Goal: Task Accomplishment & Management: Use online tool/utility

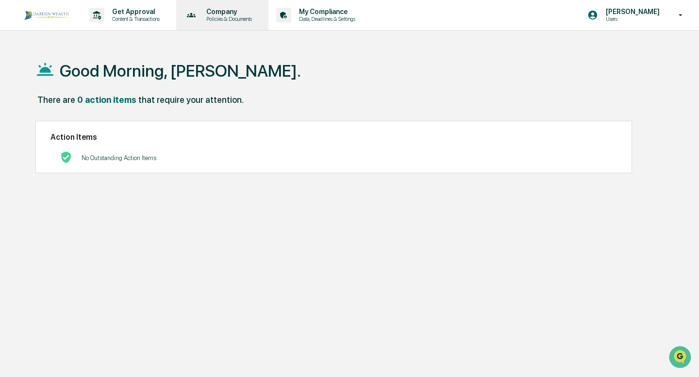
click at [235, 22] on p "Policies & Documents" at bounding box center [228, 19] width 58 height 7
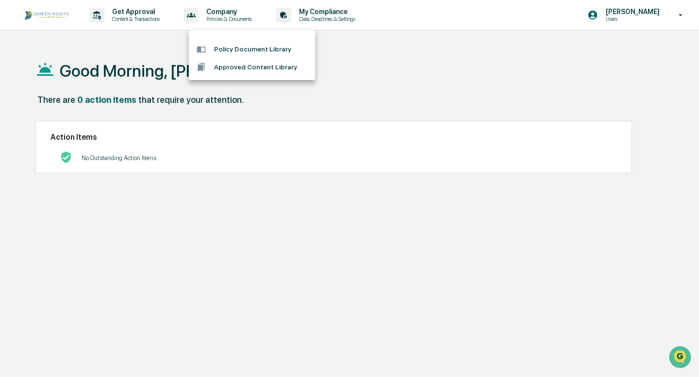
click at [234, 45] on li "Policy Document Library" at bounding box center [252, 49] width 126 height 18
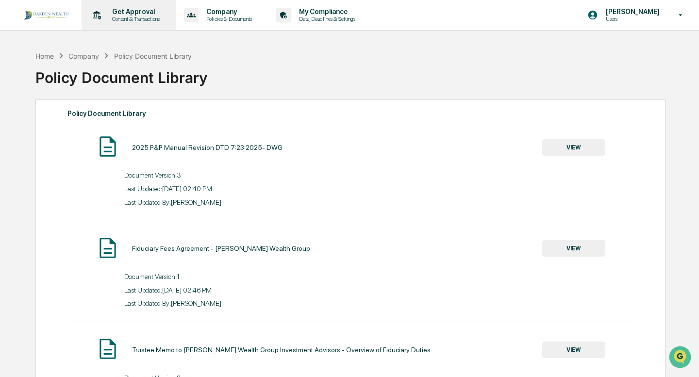
click at [152, 16] on p "Content & Transactions" at bounding box center [134, 19] width 60 height 7
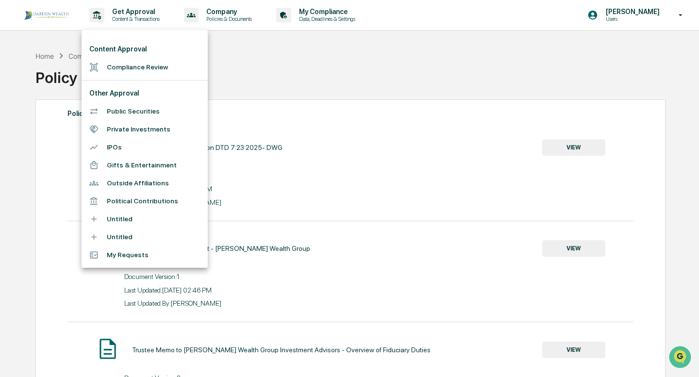
click at [251, 57] on div at bounding box center [349, 188] width 699 height 377
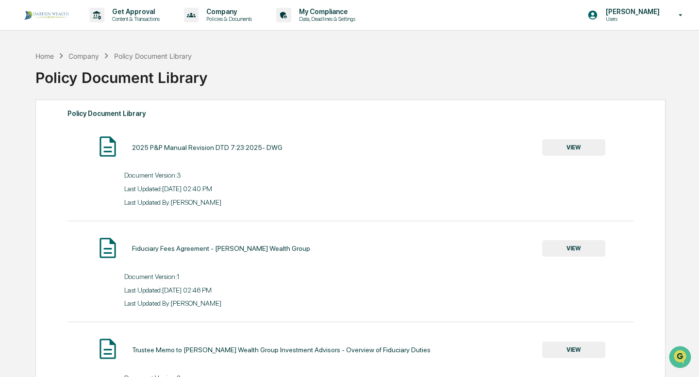
click at [286, 65] on div "Policy Document Library" at bounding box center [349, 73] width 629 height 25
click at [147, 21] on p "Content & Transactions" at bounding box center [134, 19] width 60 height 7
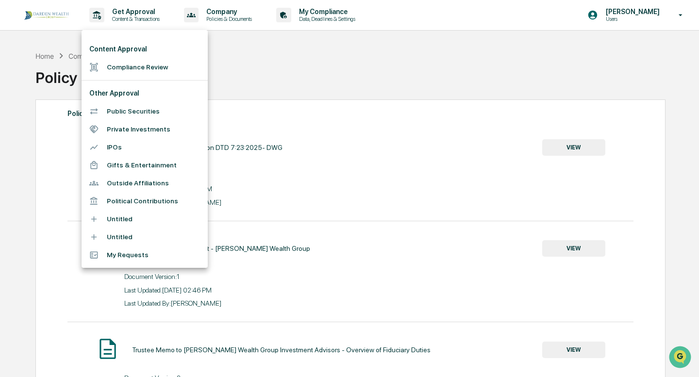
click at [146, 69] on li "Compliance Review" at bounding box center [145, 67] width 126 height 18
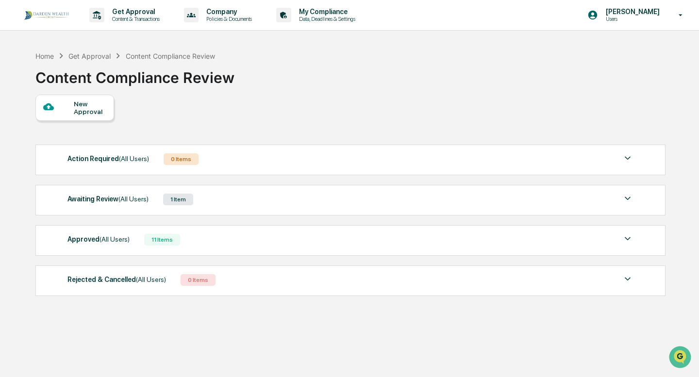
click at [264, 214] on div "Awaiting Review (All Users) 1 Item File Name Review Id Created Date Requested B…" at bounding box center [350, 200] width 630 height 31
click at [266, 204] on div "Awaiting Review (All Users) 1 Item" at bounding box center [350, 200] width 566 height 14
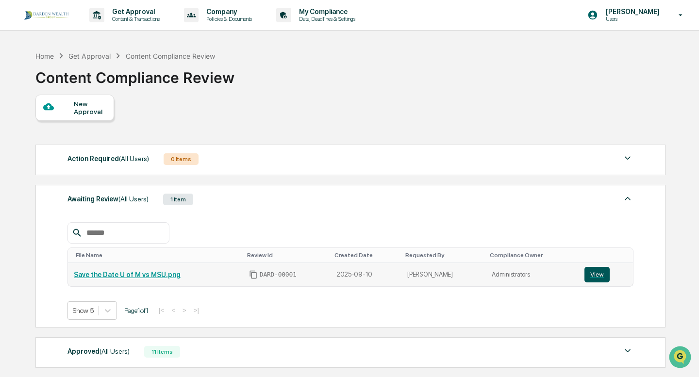
click at [601, 279] on button "View" at bounding box center [597, 275] width 25 height 16
click at [626, 23] on div "[PERSON_NAME] Users" at bounding box center [638, 15] width 121 height 30
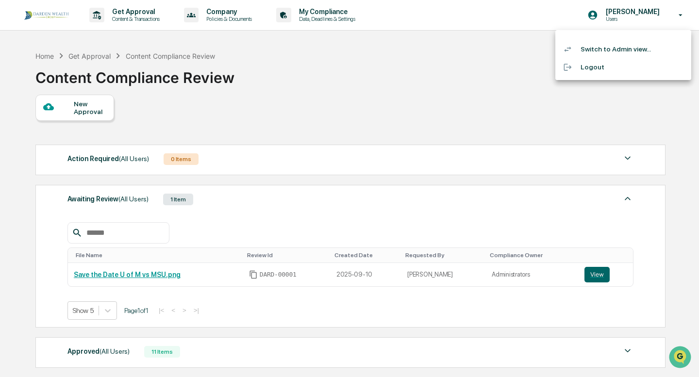
click at [609, 53] on li "Switch to Admin view..." at bounding box center [624, 49] width 136 height 18
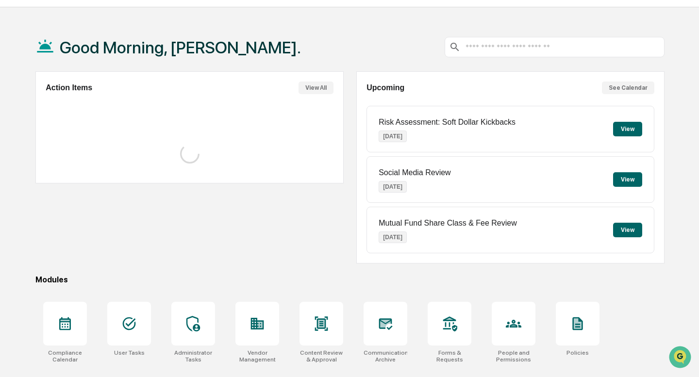
scroll to position [93, 0]
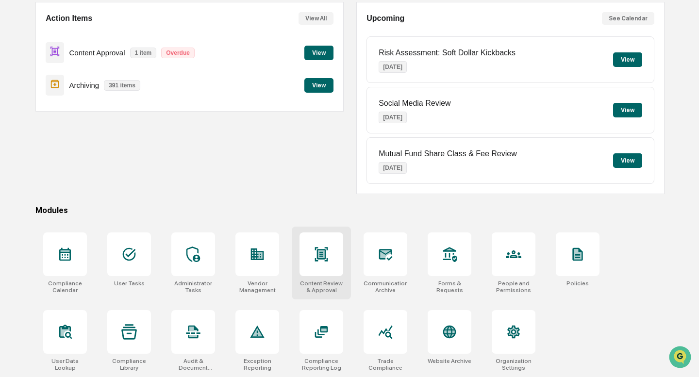
click at [326, 270] on div at bounding box center [322, 255] width 44 height 44
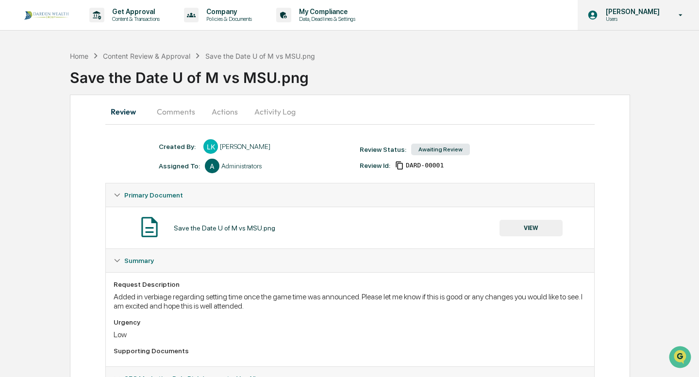
click at [656, 22] on div "[PERSON_NAME] Users" at bounding box center [638, 15] width 121 height 30
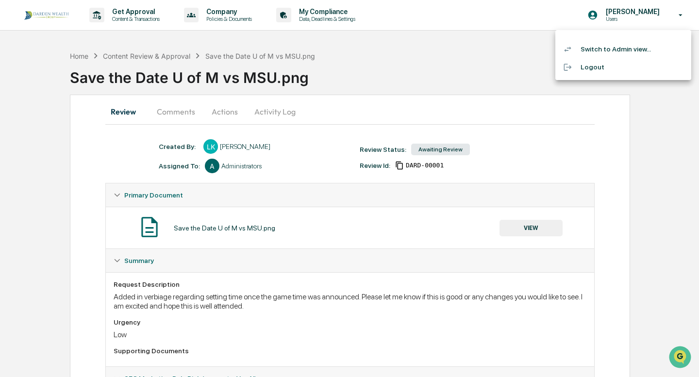
click at [442, 44] on div at bounding box center [349, 188] width 699 height 377
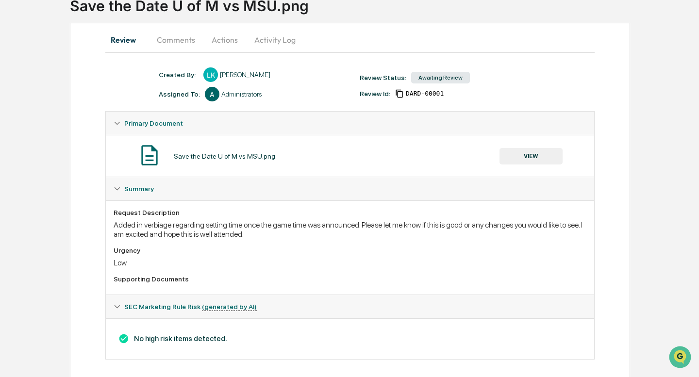
scroll to position [80, 0]
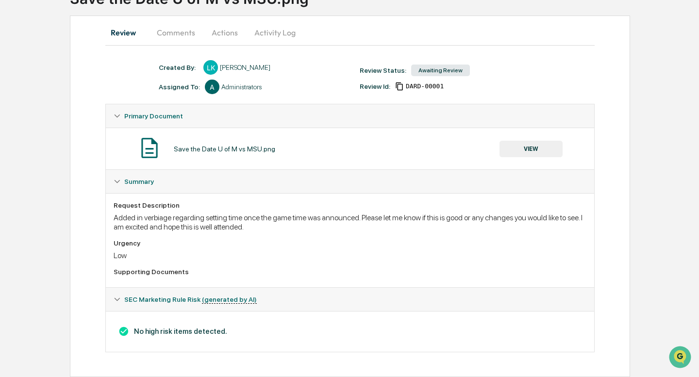
click at [546, 146] on button "VIEW" at bounding box center [531, 149] width 63 height 17
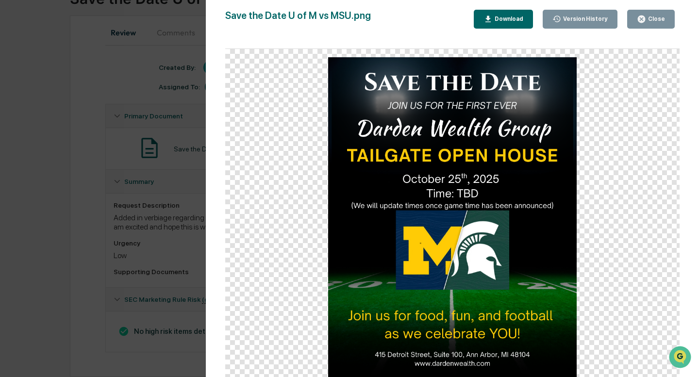
click at [62, 76] on div "Version History 09/10/2025, 05:57 PM Leeanne Kunnert Save the Date U of M vs MS…" at bounding box center [349, 188] width 699 height 377
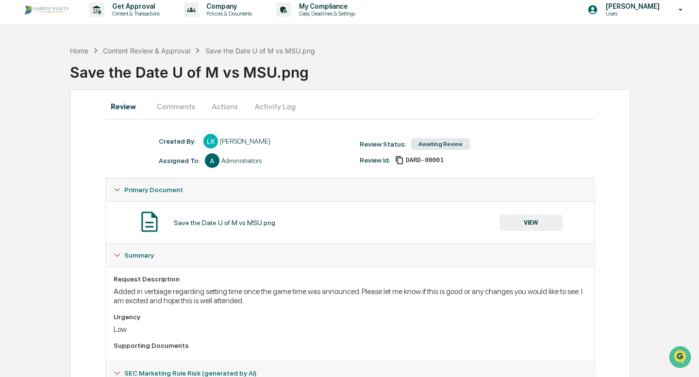
scroll to position [0, 0]
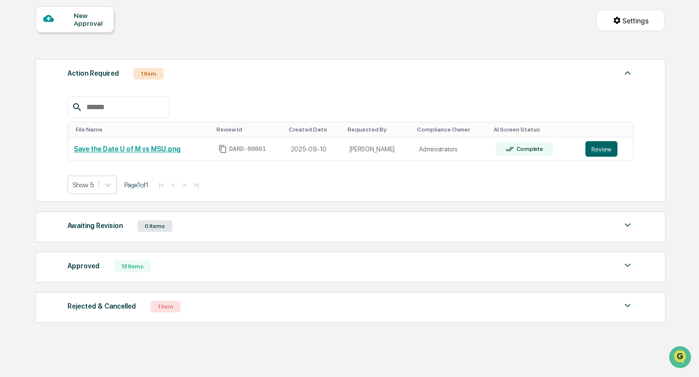
scroll to position [89, 0]
click at [598, 148] on button "Review" at bounding box center [602, 149] width 32 height 16
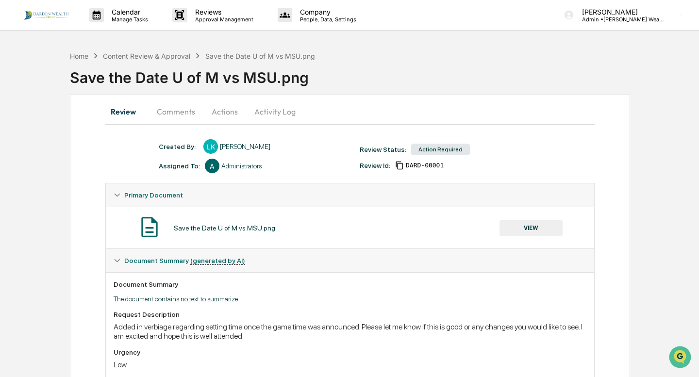
click at [462, 148] on div "Action Required" at bounding box center [440, 150] width 59 height 12
click at [228, 110] on button "Actions" at bounding box center [225, 111] width 44 height 23
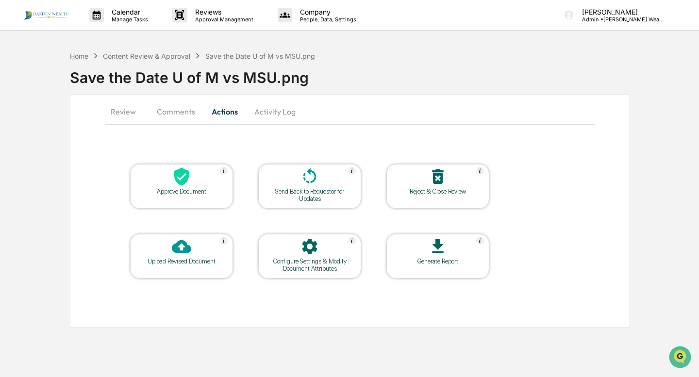
click at [181, 251] on icon at bounding box center [181, 246] width 19 height 13
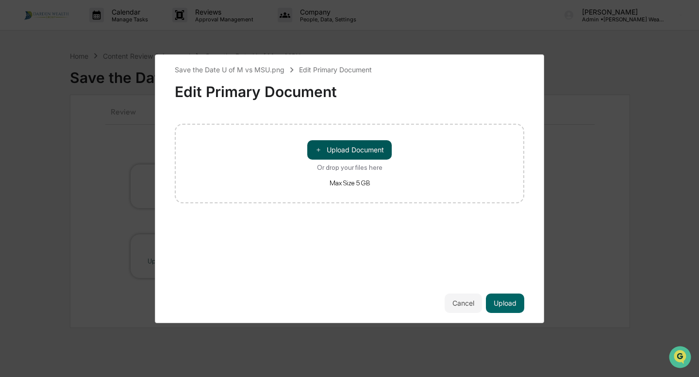
click at [375, 146] on button "＋ Upload Document" at bounding box center [349, 149] width 84 height 19
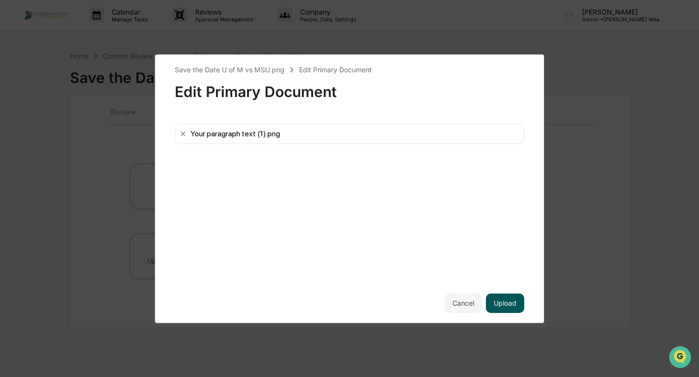
click at [502, 306] on button "Upload" at bounding box center [505, 303] width 38 height 19
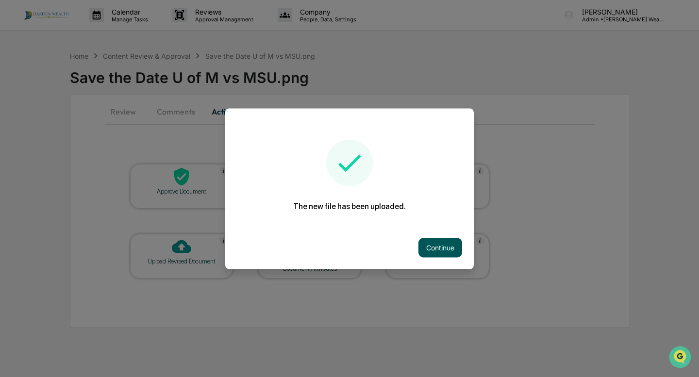
click at [446, 245] on button "Continue" at bounding box center [441, 247] width 44 height 19
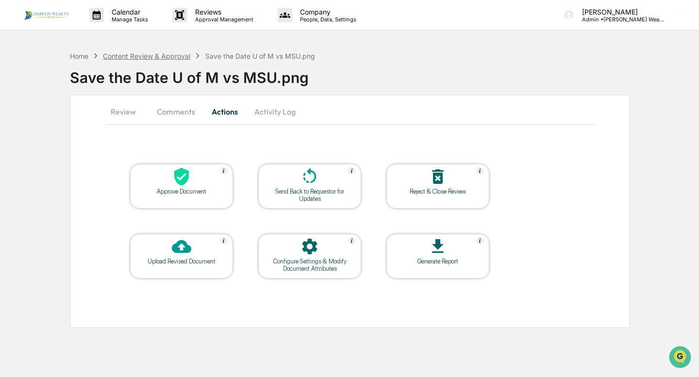
click at [174, 57] on div "Content Review & Approval" at bounding box center [146, 56] width 87 height 8
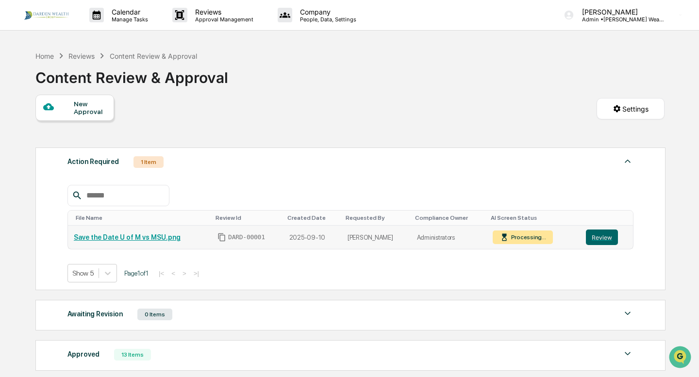
click at [113, 238] on link "Save the Date U of M vs MSU.png" at bounding box center [127, 238] width 107 height 8
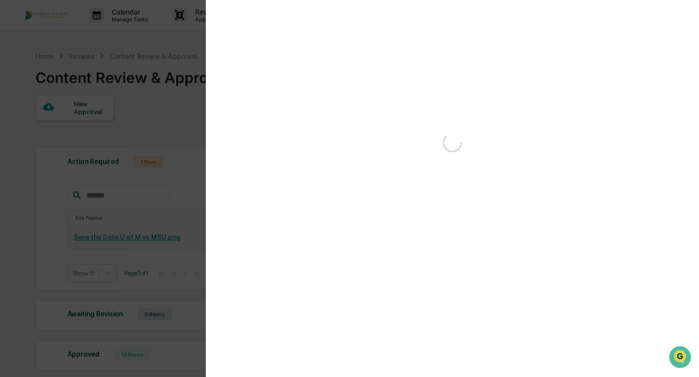
click at [113, 238] on div "Version History" at bounding box center [349, 188] width 699 height 377
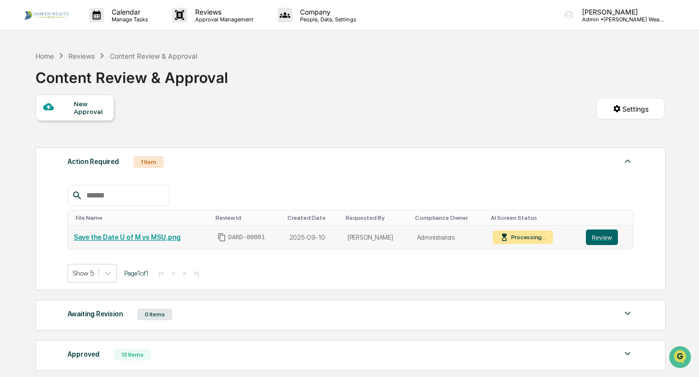
click at [113, 238] on link "Save the Date U of M vs MSU.png" at bounding box center [127, 238] width 107 height 8
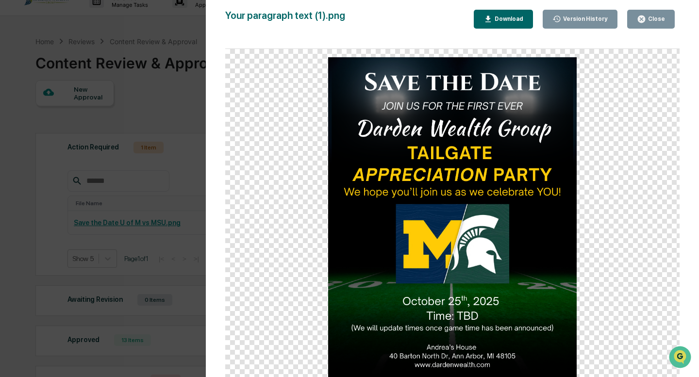
scroll to position [14, 0]
click at [114, 27] on div "Version History 09/16/2025, 03:16 PM Leeanne Kunnert 09/10/2025, 05:57 PM Leean…" at bounding box center [349, 188] width 699 height 377
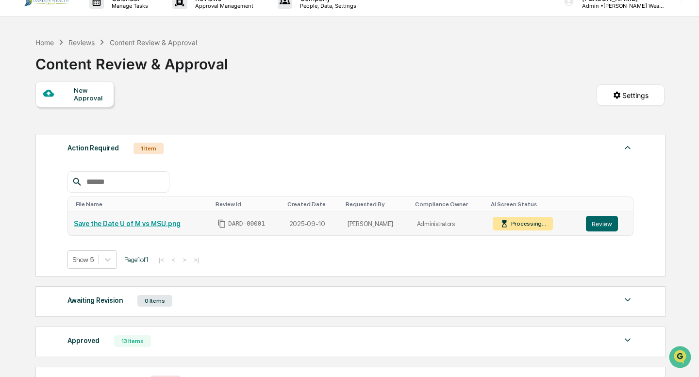
click at [517, 226] on div "Processing..." at bounding box center [527, 223] width 37 height 7
